Goal: Navigation & Orientation: Find specific page/section

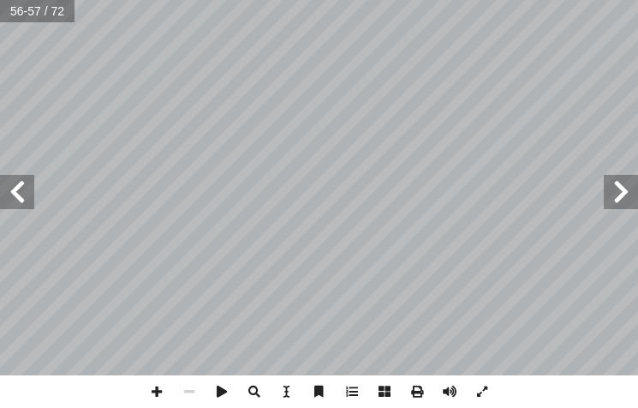
click at [623, 191] on span at bounding box center [621, 192] width 34 height 34
click at [616, 188] on span at bounding box center [621, 192] width 34 height 34
click at [354, 383] on span at bounding box center [352, 391] width 33 height 33
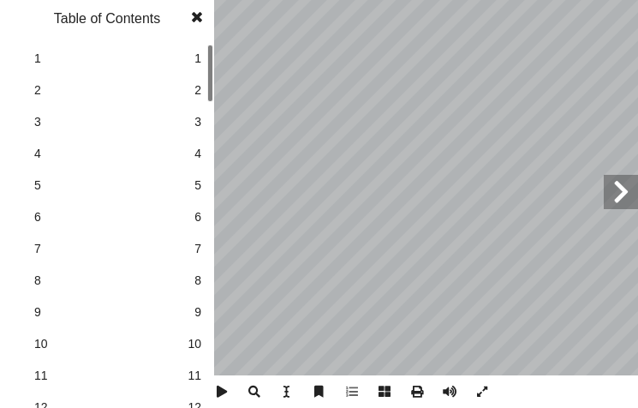
click at [197, 341] on span "10" at bounding box center [195, 344] width 14 height 18
click at [202, 13] on span at bounding box center [197, 17] width 31 height 34
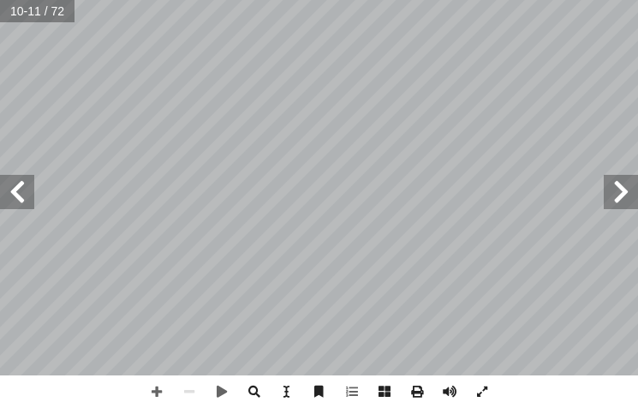
click at [16, 200] on span at bounding box center [17, 192] width 34 height 34
click at [153, 387] on span at bounding box center [157, 391] width 33 height 33
click at [183, 390] on div ") ِ نام ْ ص أ ا ْ ل ِ - ل ُ ام ل َّ لس � ِ ه ْ ي َ ل َ -ع َ هيم � ر ْ ب ِ إ � ُ…" at bounding box center [319, 204] width 638 height 408
click at [637, 116] on html "الصفحة الرئيسية الصف الأول الصف الثاني الصف الثالث الصف الرابع الصف الخامس الصف…" at bounding box center [319, 58] width 638 height 116
